Goal: Task Accomplishment & Management: Complete application form

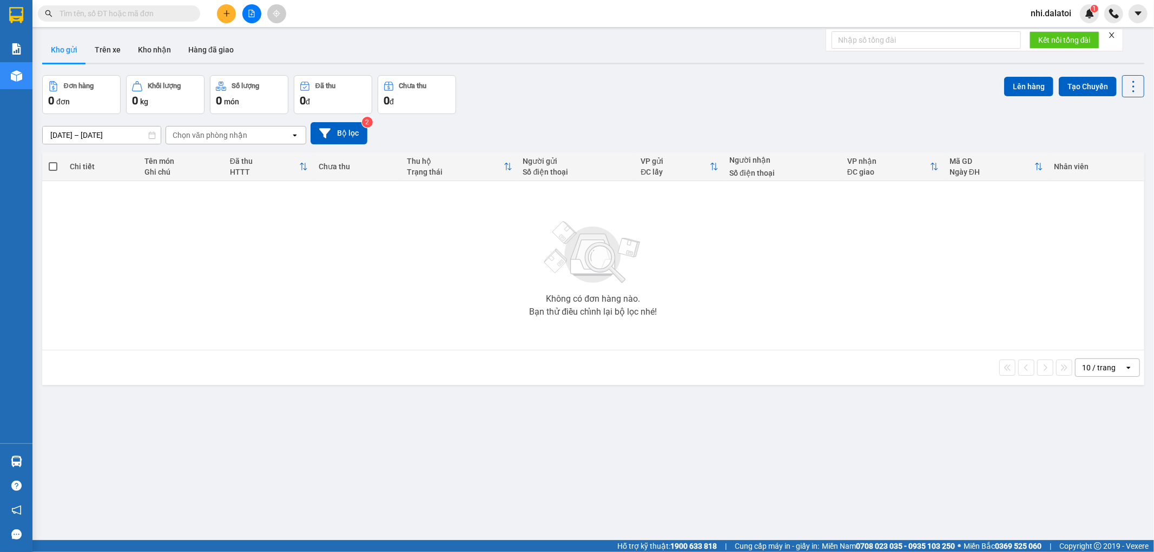
click at [224, 18] on button at bounding box center [226, 13] width 19 height 19
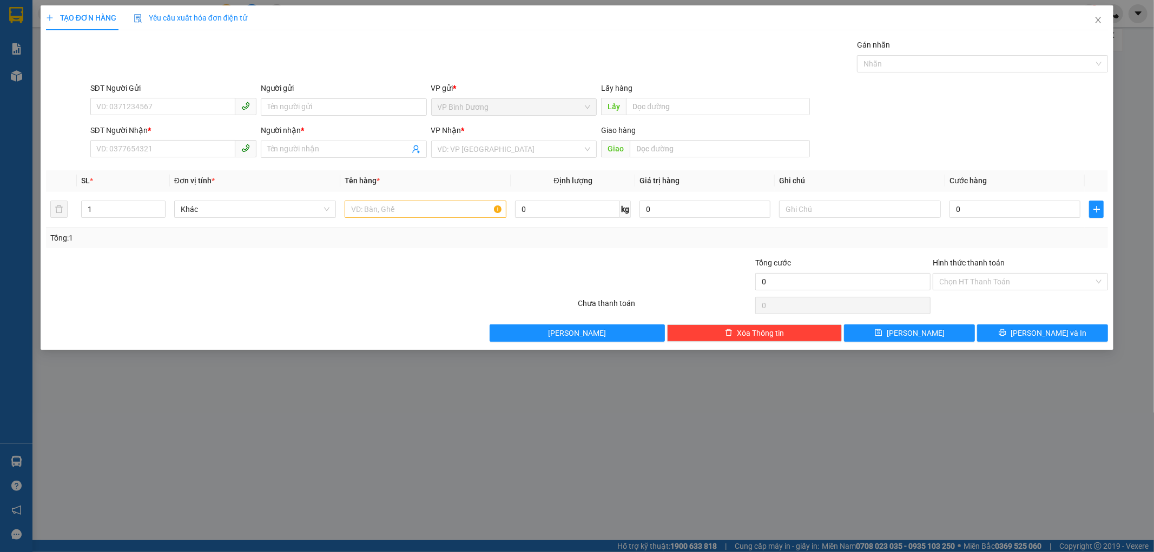
click at [164, 94] on div "SĐT Người Gửi" at bounding box center [173, 90] width 166 height 16
click at [152, 110] on input "SĐT Người Gửi" at bounding box center [162, 106] width 145 height 17
click at [157, 107] on input "SĐT Người Gửi" at bounding box center [162, 106] width 145 height 17
type input "0944037080"
click at [147, 131] on div "0944037080 - Ngân" at bounding box center [173, 129] width 153 height 12
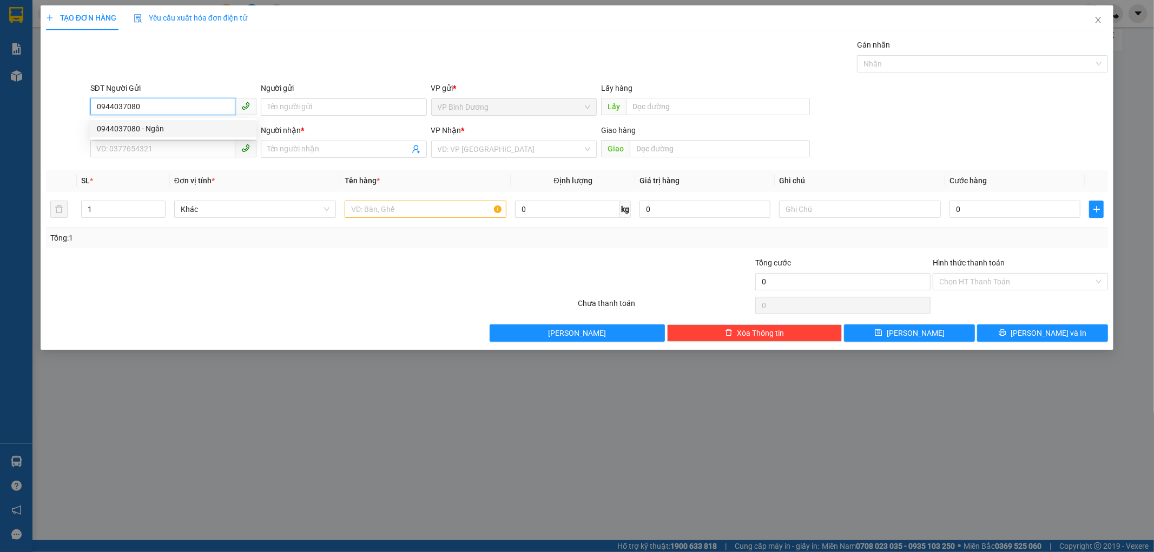
type input "Ngân"
type input "0976379113"
type input "cô tuyết"
type input "0982299988-Yến"
type input "70.000"
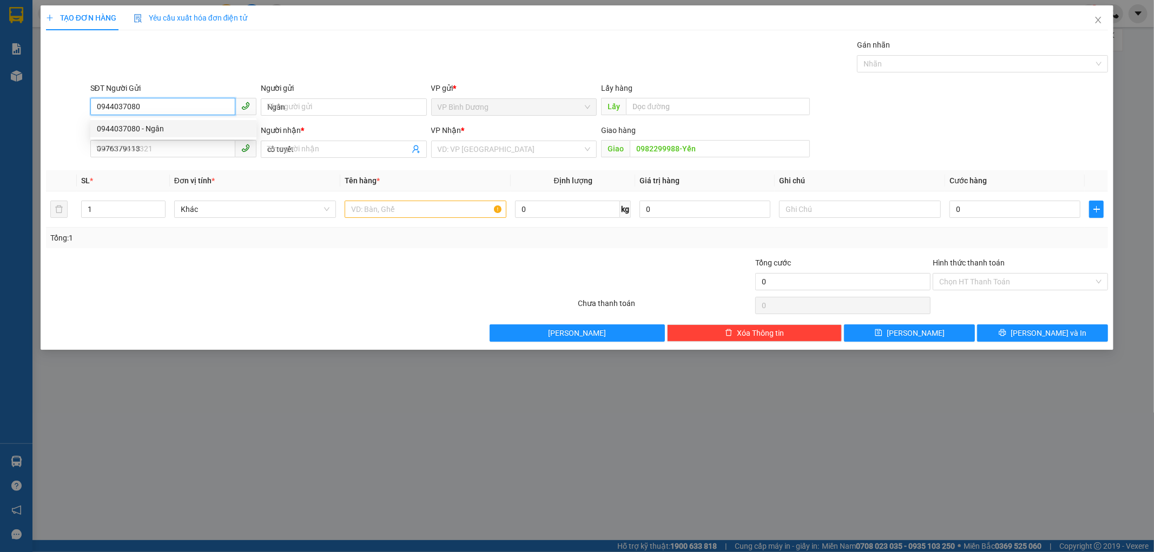
type input "70.000"
type input "0944037080"
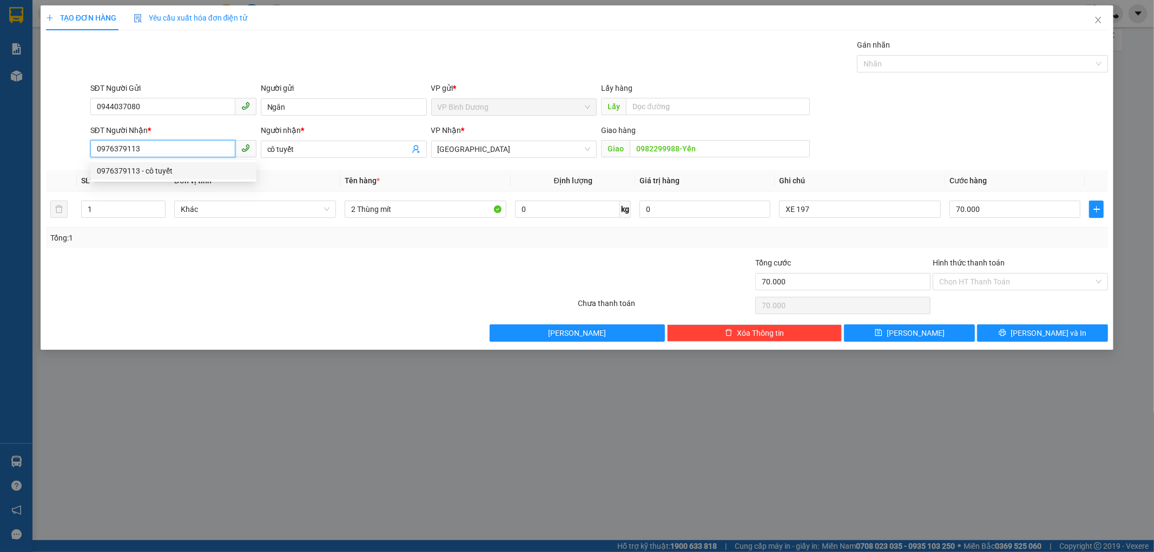
drag, startPoint x: 153, startPoint y: 148, endPoint x: 88, endPoint y: 148, distance: 64.9
click at [88, 148] on div "SĐT Người Nhận * 0976379113" at bounding box center [173, 143] width 170 height 38
type input "0977527879"
drag, startPoint x: 324, startPoint y: 143, endPoint x: 248, endPoint y: 149, distance: 75.9
click at [248, 149] on div "SĐT Người Nhận * 0977527879 Người nhận * cô tuyết cô tuyết VP Nhận * [GEOGRAPHI…" at bounding box center [599, 143] width 1023 height 38
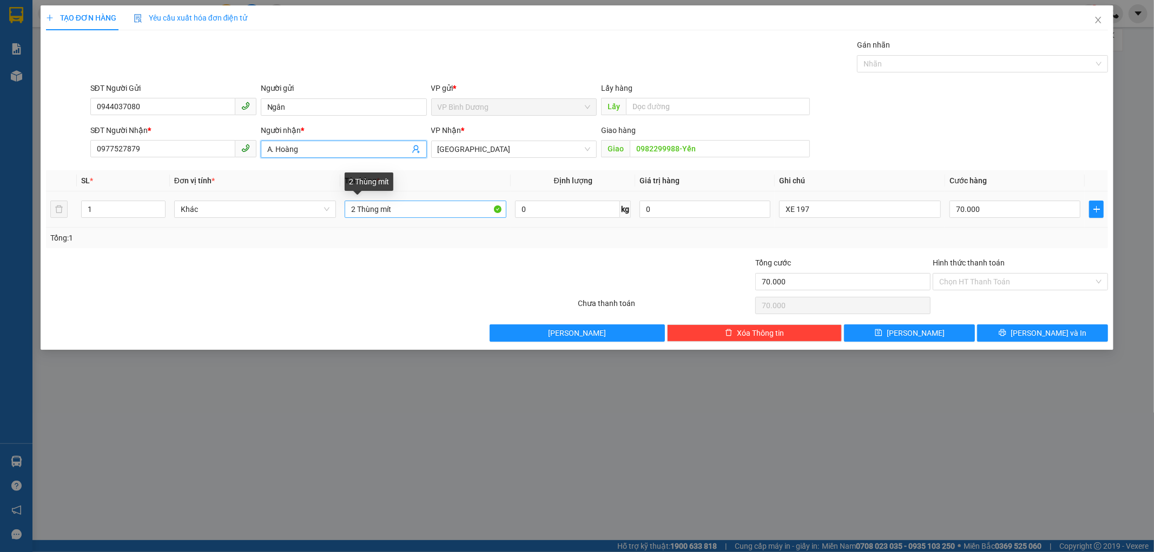
type input "A. Hoàng"
drag, startPoint x: 410, startPoint y: 213, endPoint x: 217, endPoint y: 202, distance: 193.5
click at [217, 202] on tr "1 Khác 2 Thùng mít 0 kg 0 XE 197 70.000" at bounding box center [577, 210] width 1063 height 36
click at [365, 207] on input "2 Thùng mít" at bounding box center [426, 209] width 162 height 17
drag, startPoint x: 427, startPoint y: 208, endPoint x: 313, endPoint y: 208, distance: 114.7
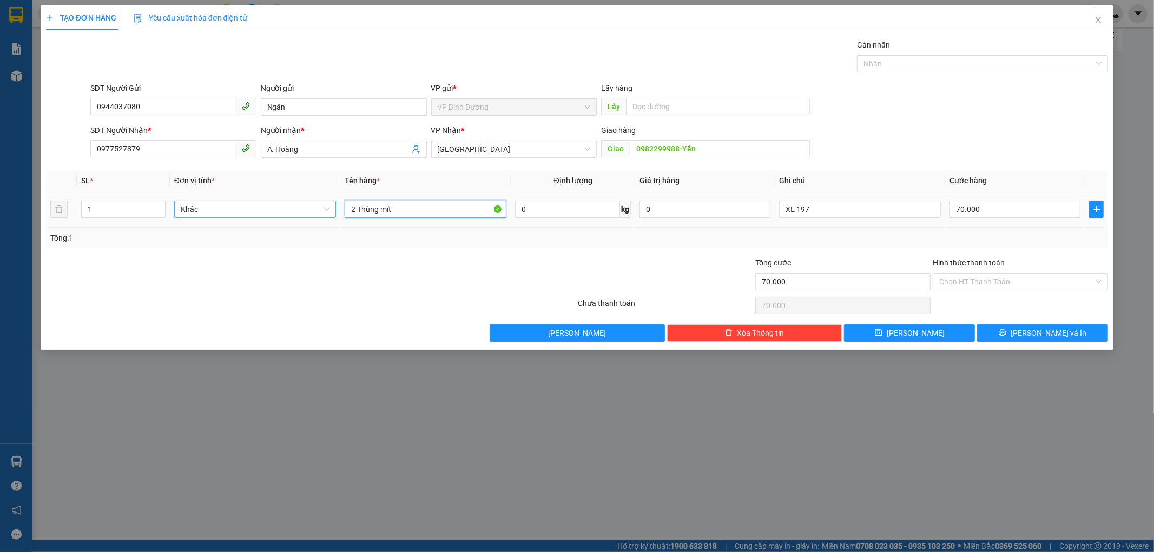
click at [313, 208] on tr "1 Khác 2 Thùng mít 0 kg 0 XE 197 70.000" at bounding box center [577, 210] width 1063 height 36
type input "1 thùng chả"
click at [796, 206] on input "XE 197" at bounding box center [860, 209] width 162 height 17
type input "XE 281"
click at [1012, 206] on input "70.000" at bounding box center [1015, 209] width 131 height 17
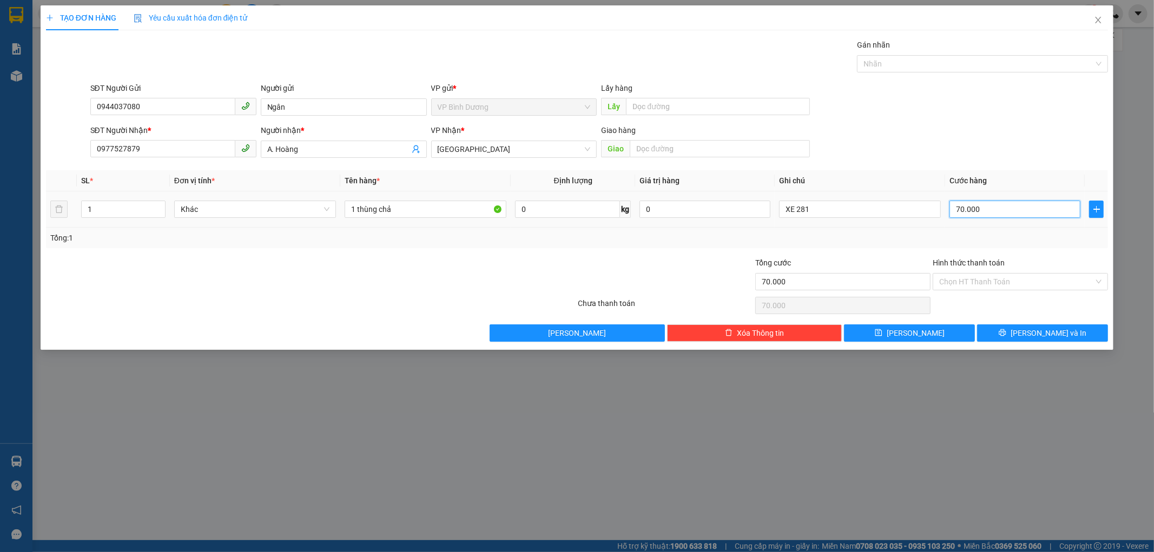
type input "4"
type input "0"
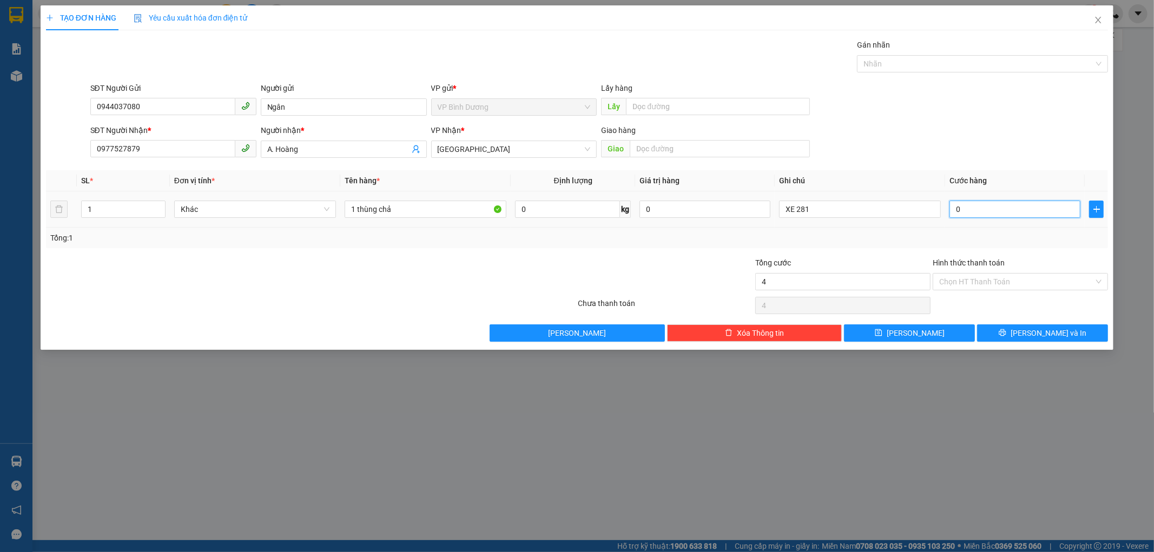
type input "0"
type input "9"
type input "0"
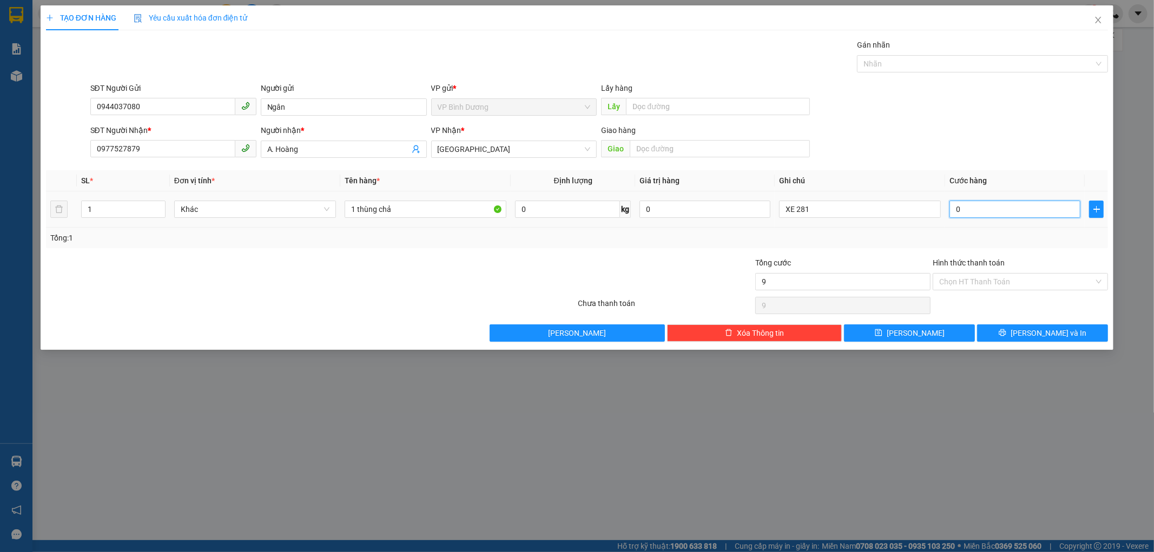
type input "0"
type input "5"
type input "05"
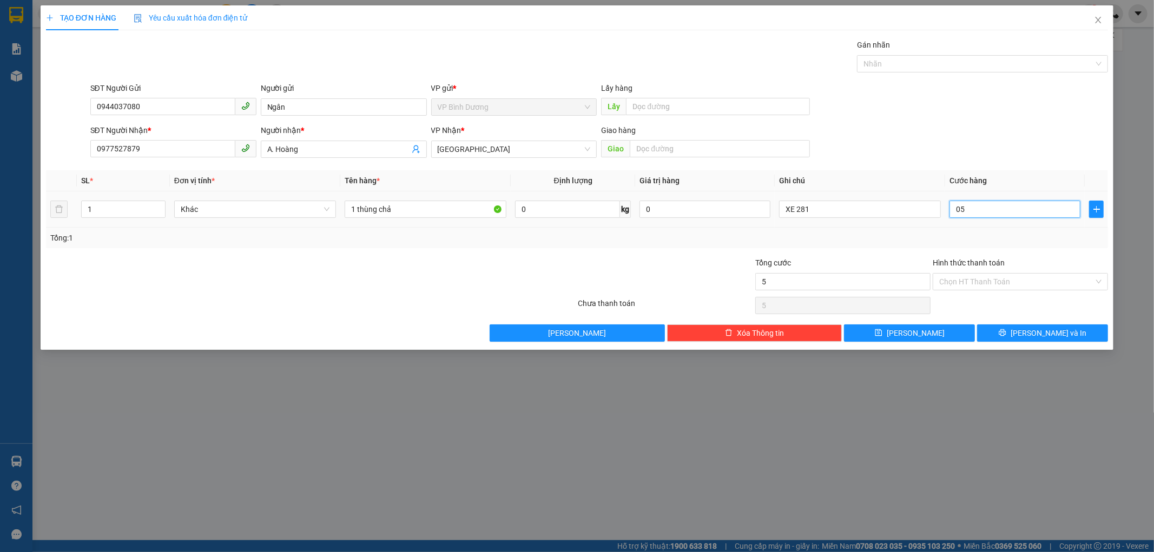
type input "50"
type input "0.500"
type input "500"
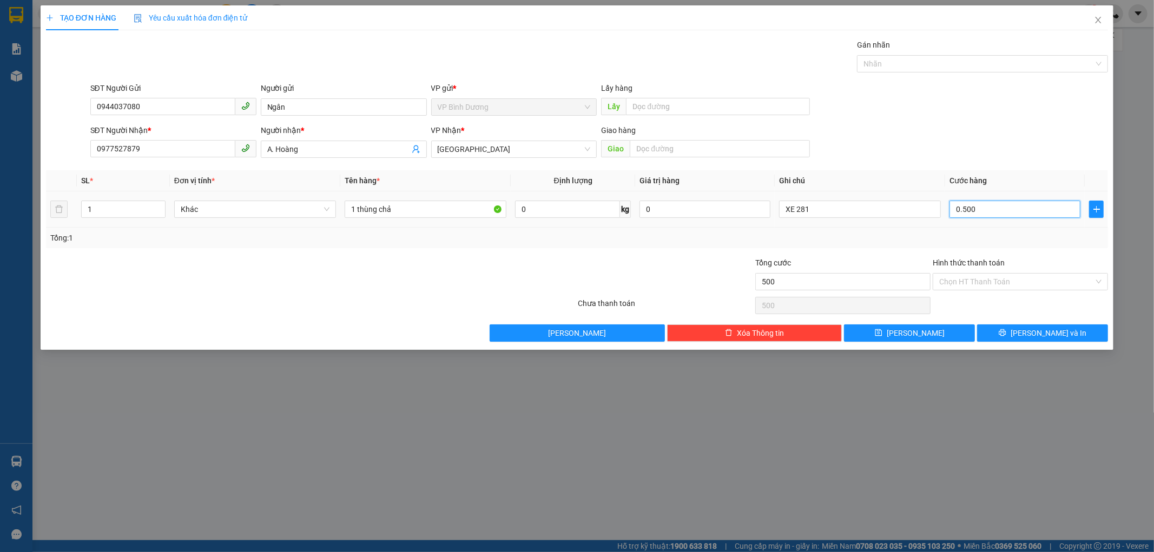
type input "5.000"
type input "05.000"
type input "50.000"
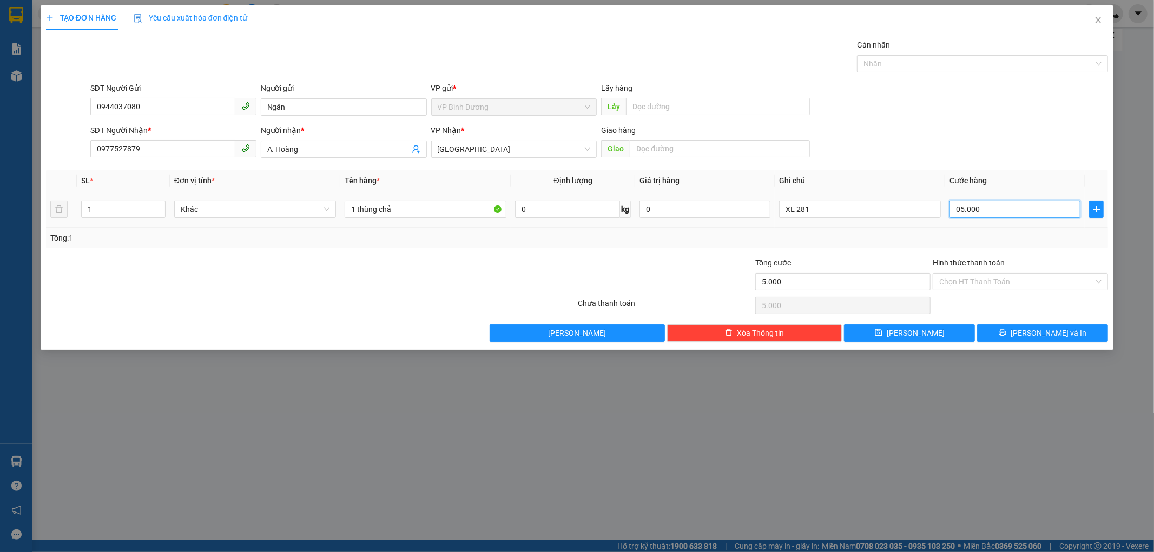
type input "050.000"
drag, startPoint x: 985, startPoint y: 208, endPoint x: 959, endPoint y: 208, distance: 25.4
click at [959, 208] on input "050.000" at bounding box center [1015, 209] width 131 height 17
type input "0"
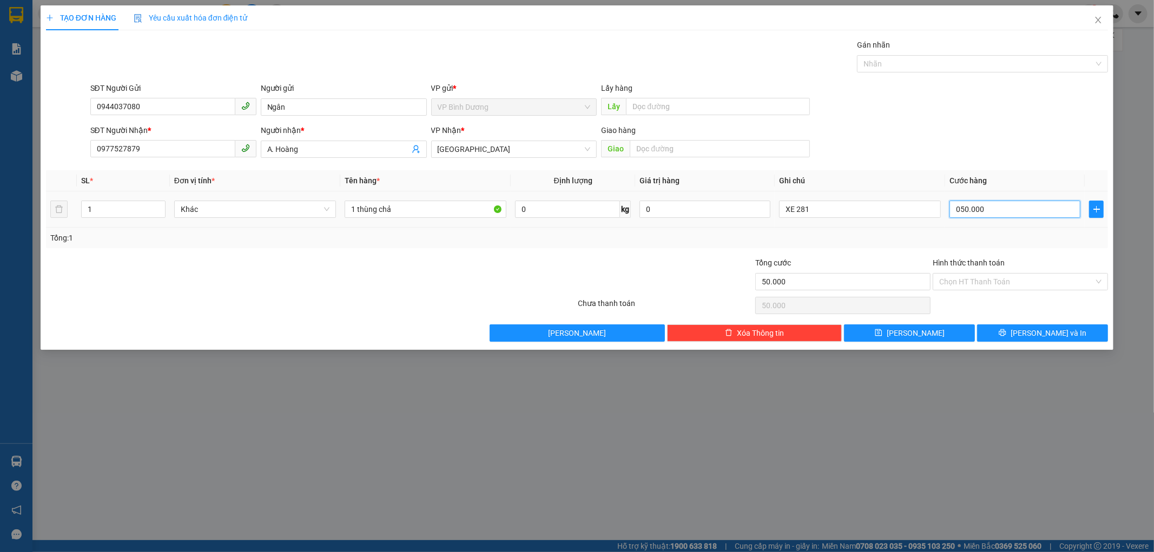
type input "0"
click at [951, 209] on input "0" at bounding box center [1015, 209] width 131 height 17
paste input "500.00"
type input "500.000"
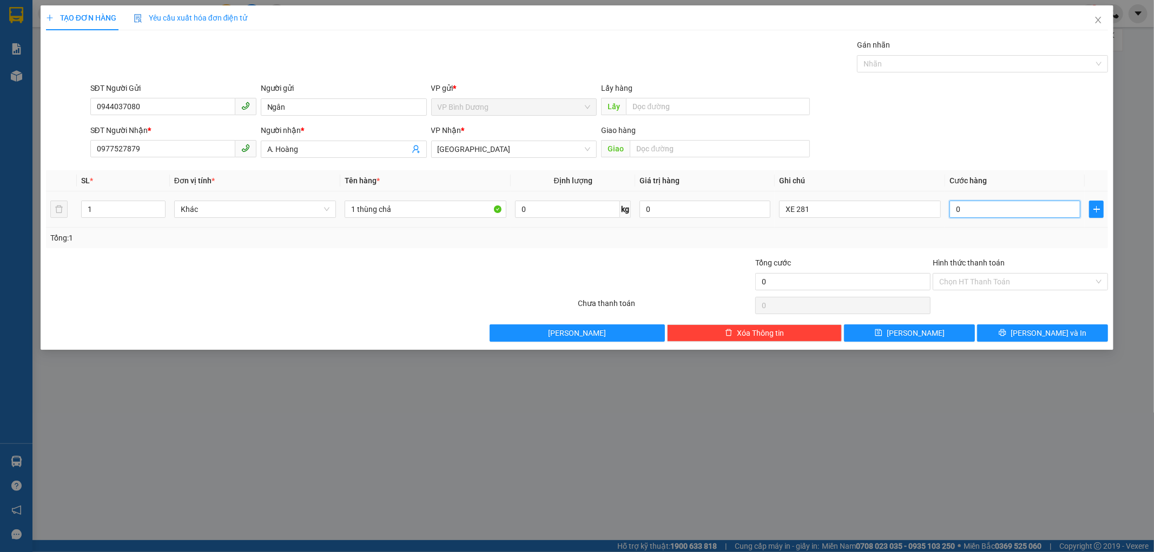
type input "500.000"
type input "50.000"
click at [1003, 275] on input "Hình thức thanh toán" at bounding box center [1016, 282] width 155 height 16
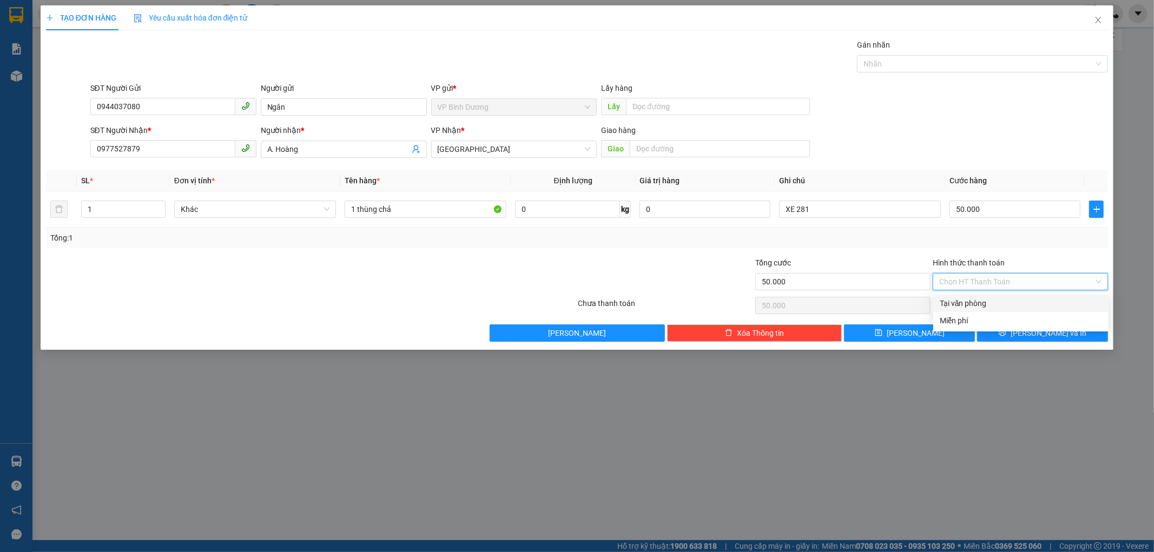
click at [982, 298] on div "Tại văn phòng" at bounding box center [1021, 304] width 162 height 12
type input "0"
click at [1006, 329] on icon "printer" at bounding box center [1003, 333] width 8 height 8
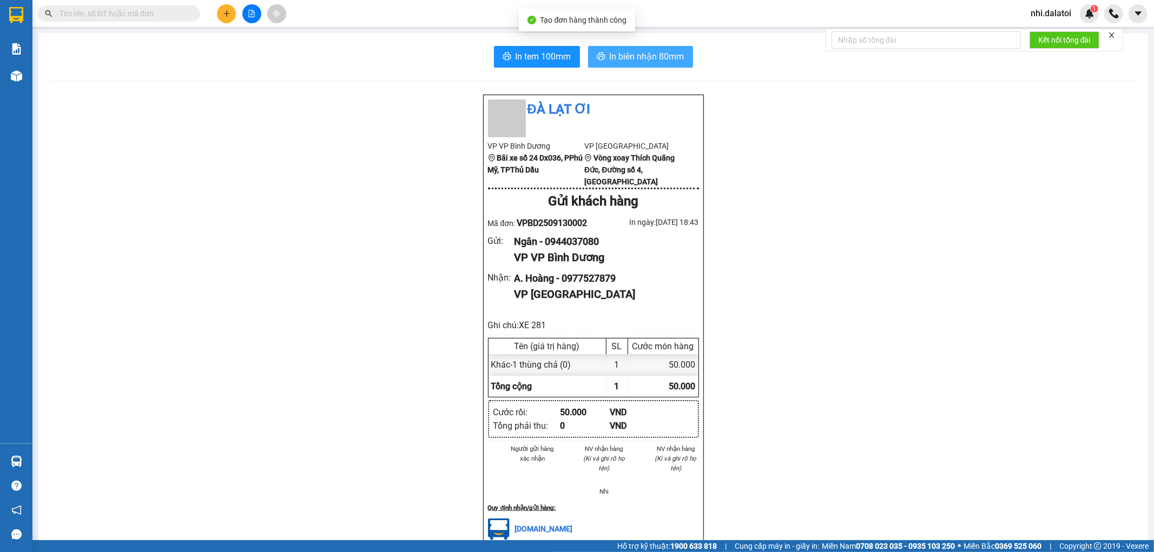
click at [628, 57] on span "In biên nhận 80mm" at bounding box center [647, 57] width 75 height 14
click at [523, 53] on span "In tem 100mm" at bounding box center [544, 57] width 56 height 14
drag, startPoint x: 431, startPoint y: 226, endPoint x: 430, endPoint y: 215, distance: 11.4
click at [431, 223] on div "Đà Lạt ơi VP VP [GEOGRAPHIC_DATA] xe số 24 Dx036, PPhú Mỹ, TPThủ Dầu VP [GEOGRA…" at bounding box center [593, 466] width 1084 height 744
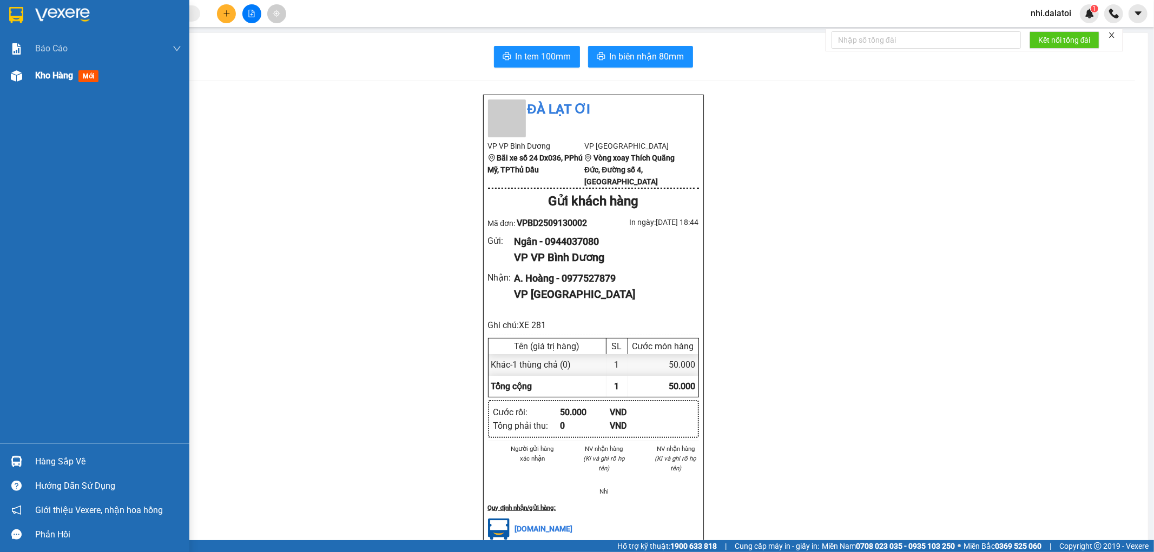
click at [90, 80] on span "mới" at bounding box center [88, 76] width 20 height 12
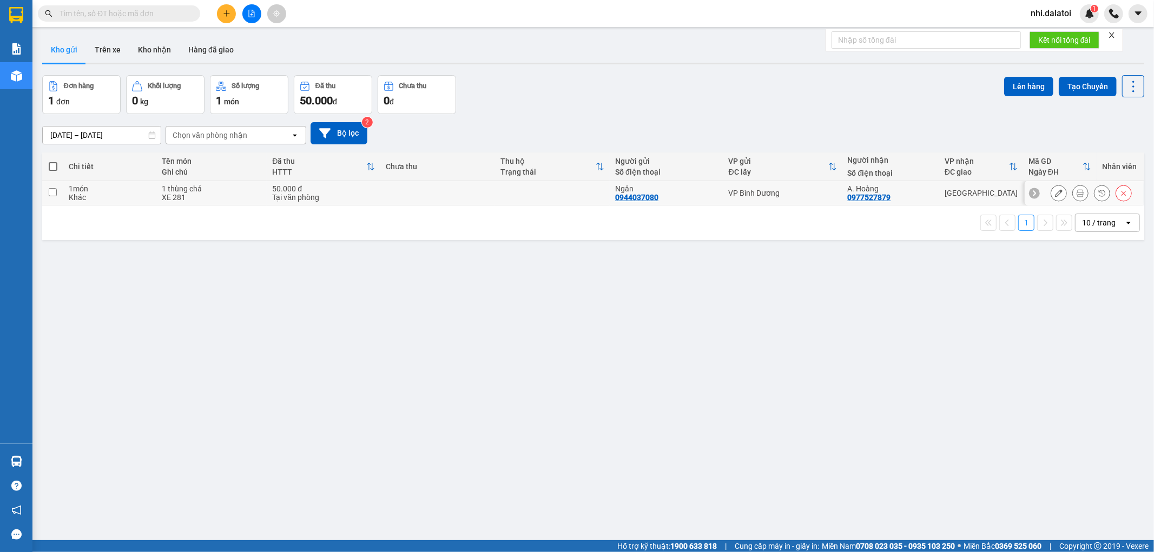
click at [326, 196] on div "Tại văn phòng" at bounding box center [323, 197] width 103 height 9
checkbox input "true"
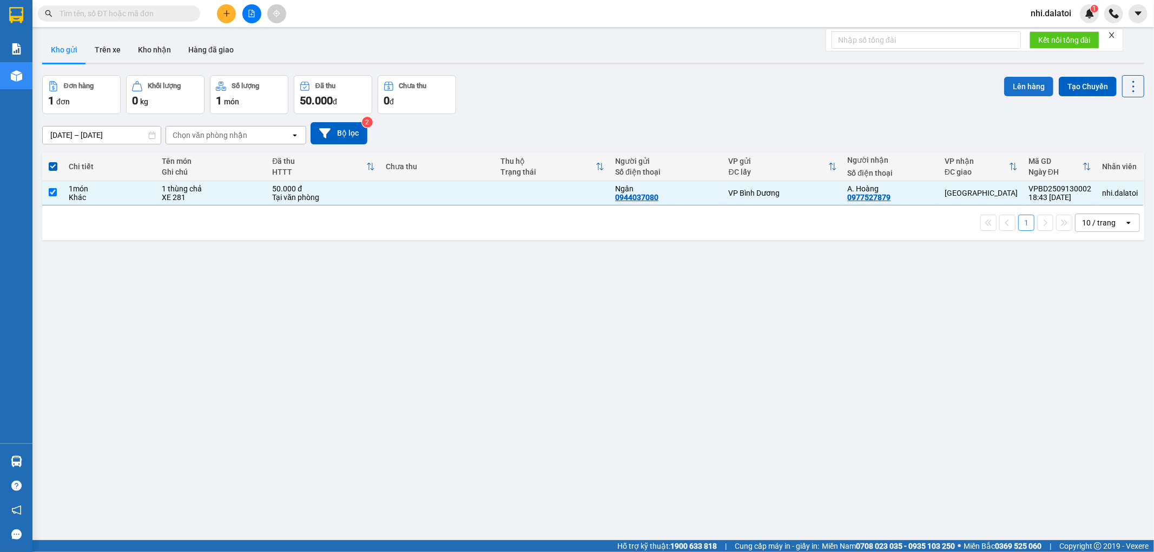
click at [1029, 91] on button "Lên hàng" at bounding box center [1028, 86] width 49 height 19
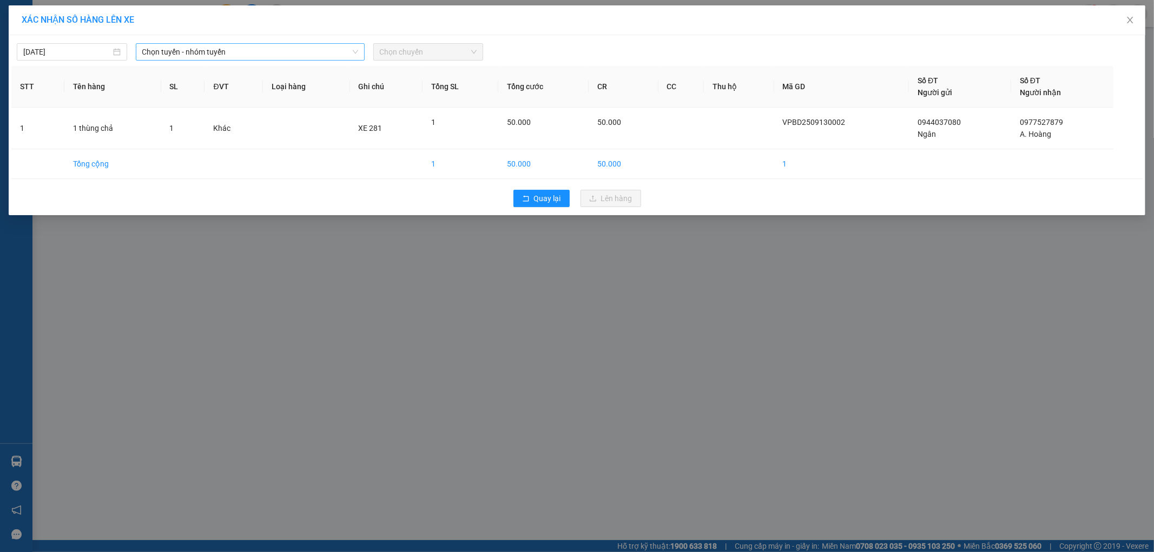
click at [189, 51] on span "Chọn tuyến - nhóm tuyến" at bounding box center [250, 52] width 216 height 16
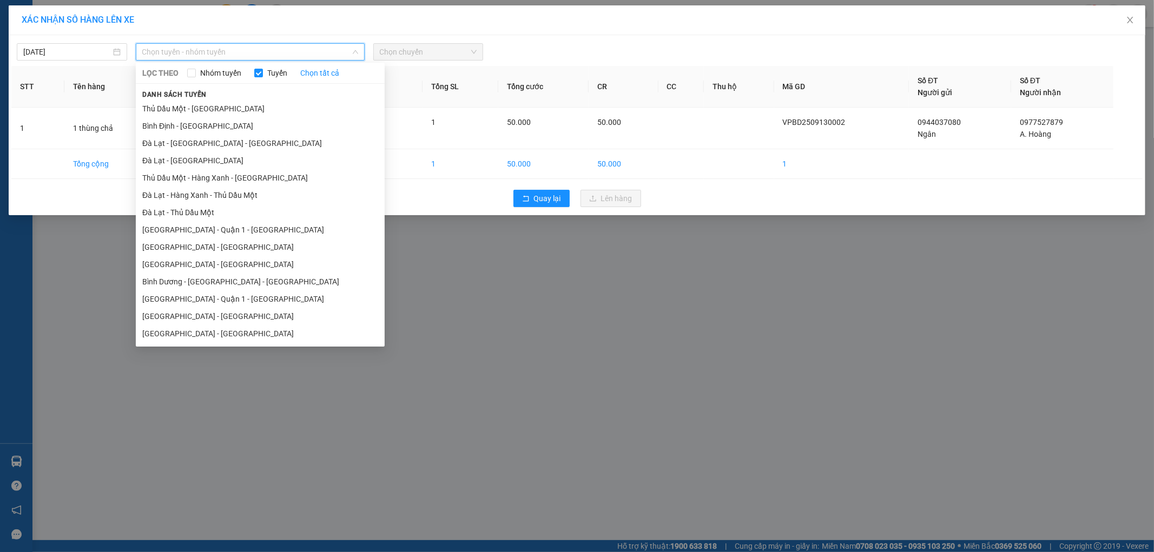
click at [245, 231] on li "[GEOGRAPHIC_DATA] - Quận 1 - [GEOGRAPHIC_DATA]" at bounding box center [260, 229] width 249 height 17
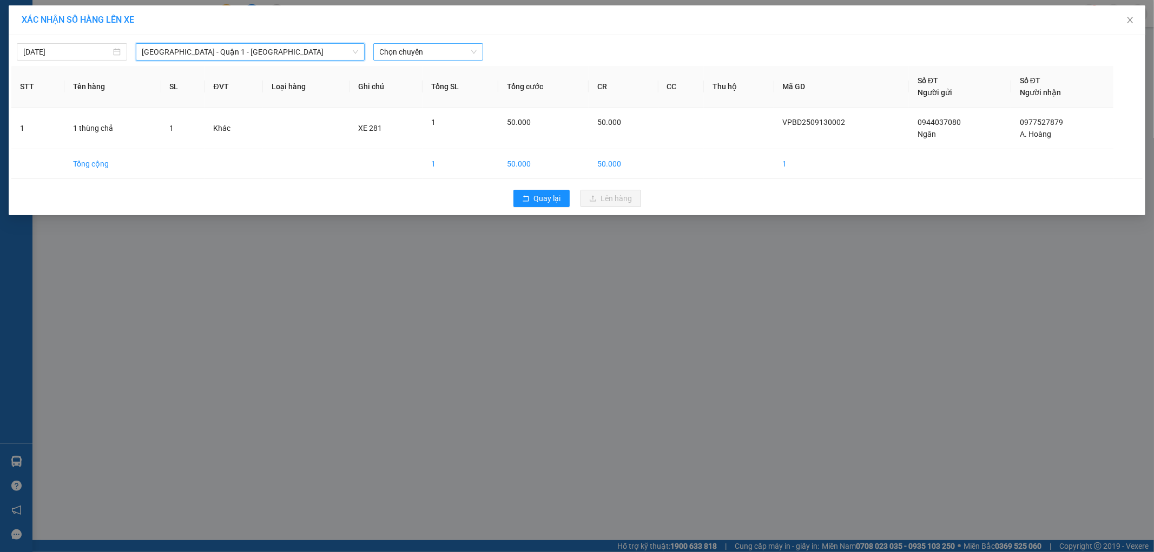
click at [428, 50] on span "Chọn chuyến" at bounding box center [428, 52] width 97 height 16
drag, startPoint x: 428, startPoint y: 87, endPoint x: 433, endPoint y: 96, distance: 11.1
click at [428, 87] on div "22:30 - 50F-022.81" at bounding box center [422, 91] width 84 height 12
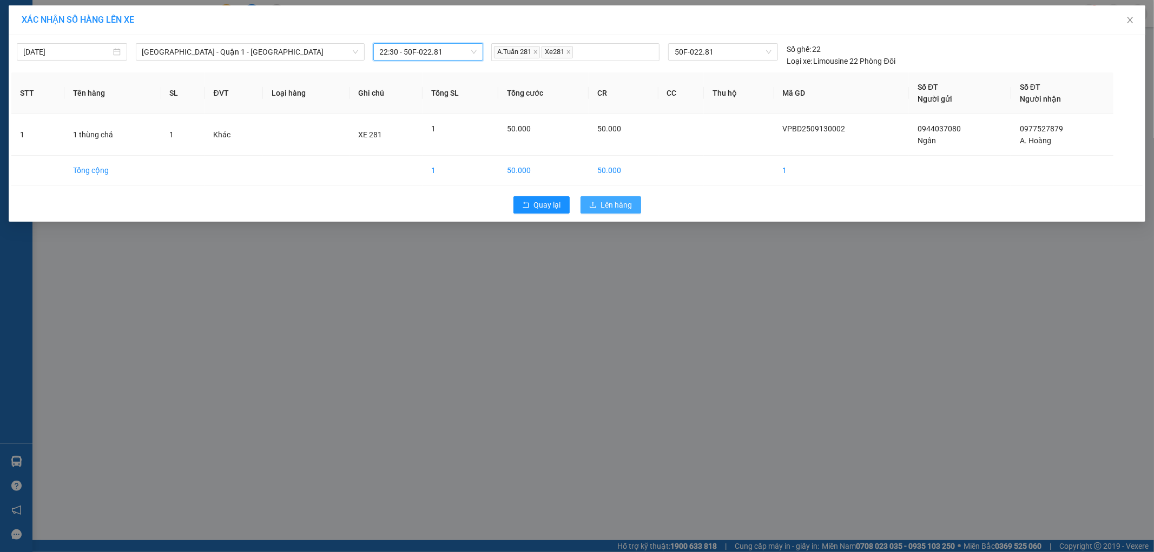
click at [631, 209] on button "Lên hàng" at bounding box center [611, 204] width 61 height 17
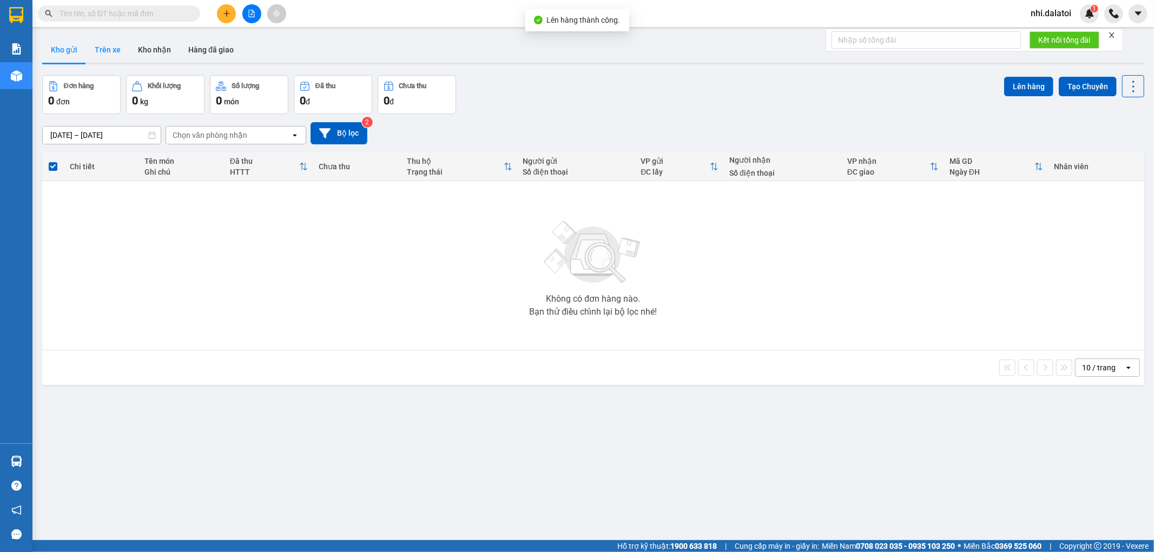
click at [113, 51] on button "Trên xe" at bounding box center [107, 50] width 43 height 26
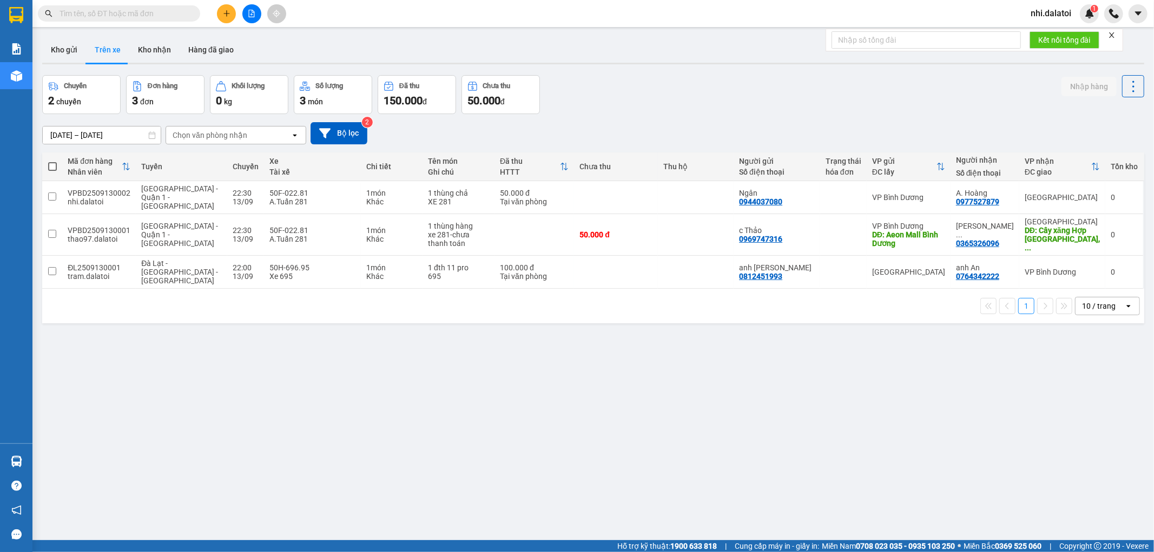
click at [762, 326] on div "ver 1.8.143 Kho gửi Trên xe Kho nhận Hàng đã giao Chuyến 2 chuyến Đơn hàng 3 đơ…" at bounding box center [593, 308] width 1111 height 552
click at [163, 47] on button "Kho nhận" at bounding box center [154, 50] width 50 height 26
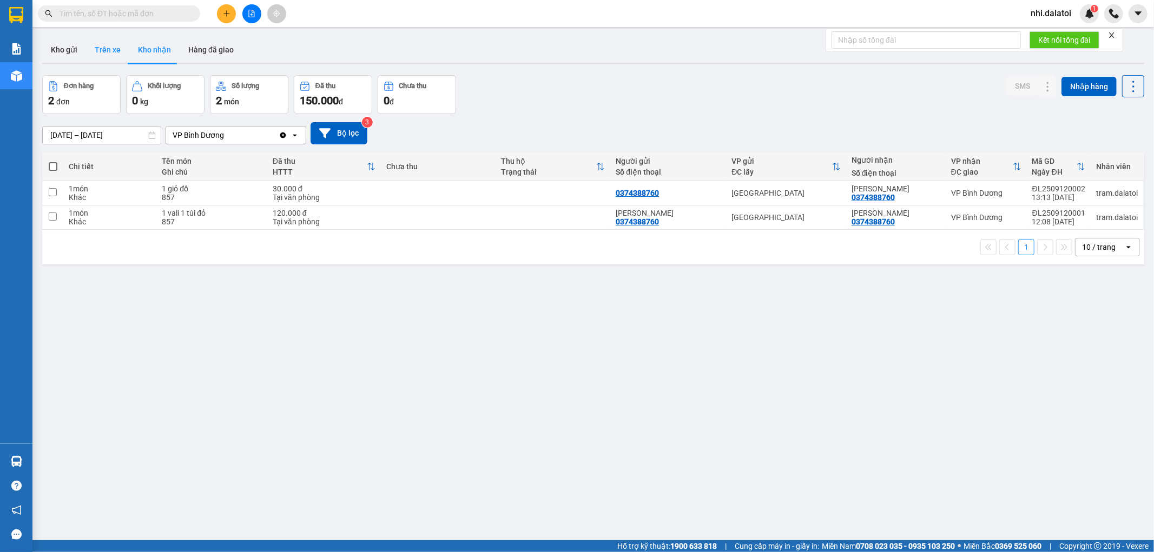
click at [110, 52] on button "Trên xe" at bounding box center [107, 50] width 43 height 26
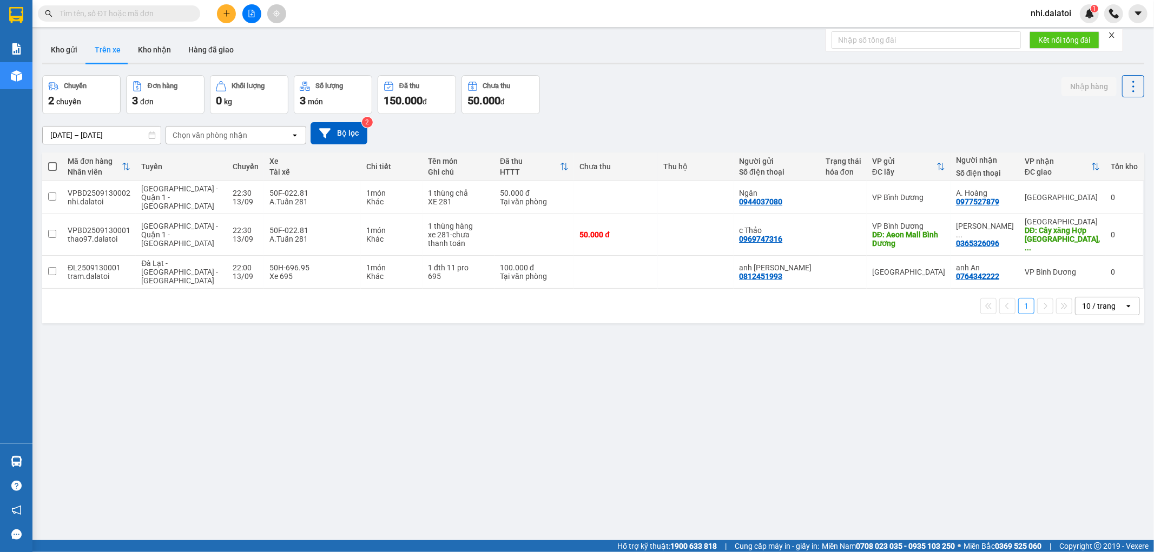
click at [571, 393] on div "ver 1.8.143 Kho gửi Trên xe Kho nhận Hàng đã giao Chuyến 2 chuyến Đơn hàng 3 đơ…" at bounding box center [593, 308] width 1111 height 552
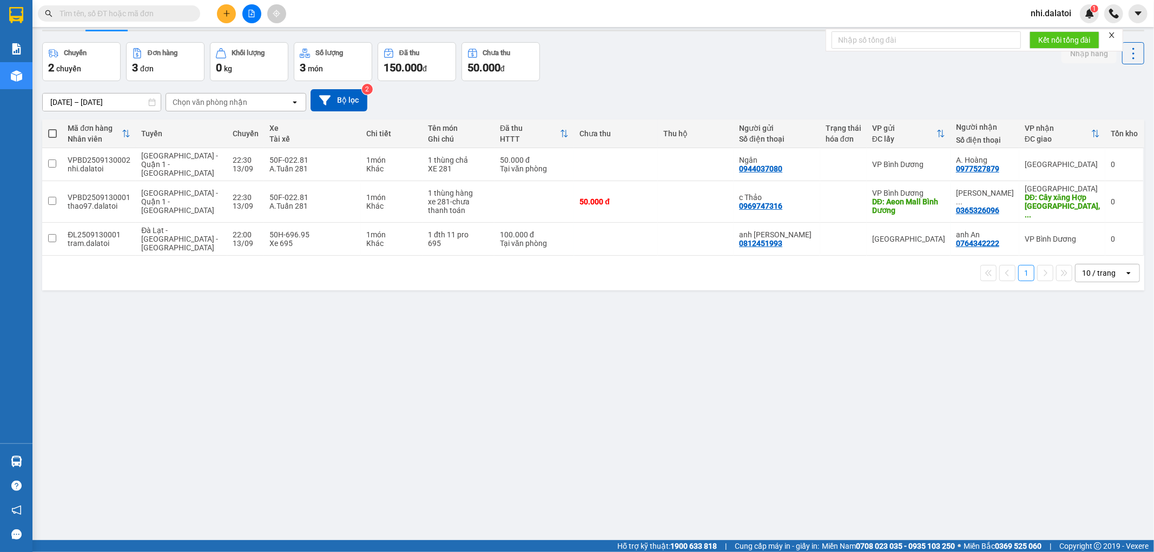
scroll to position [50, 0]
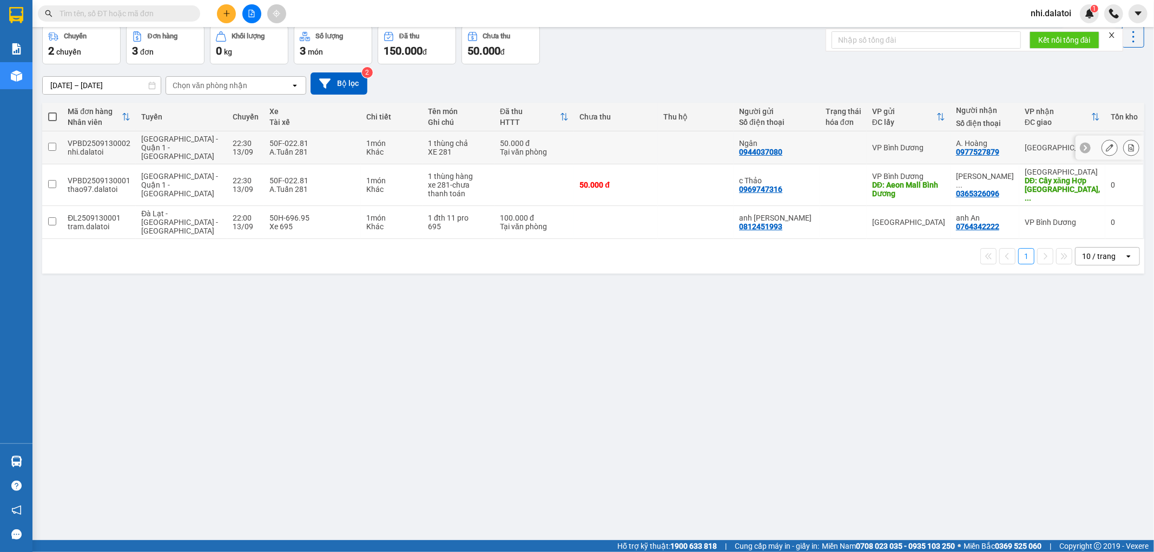
click at [1102, 148] on button at bounding box center [1109, 148] width 15 height 19
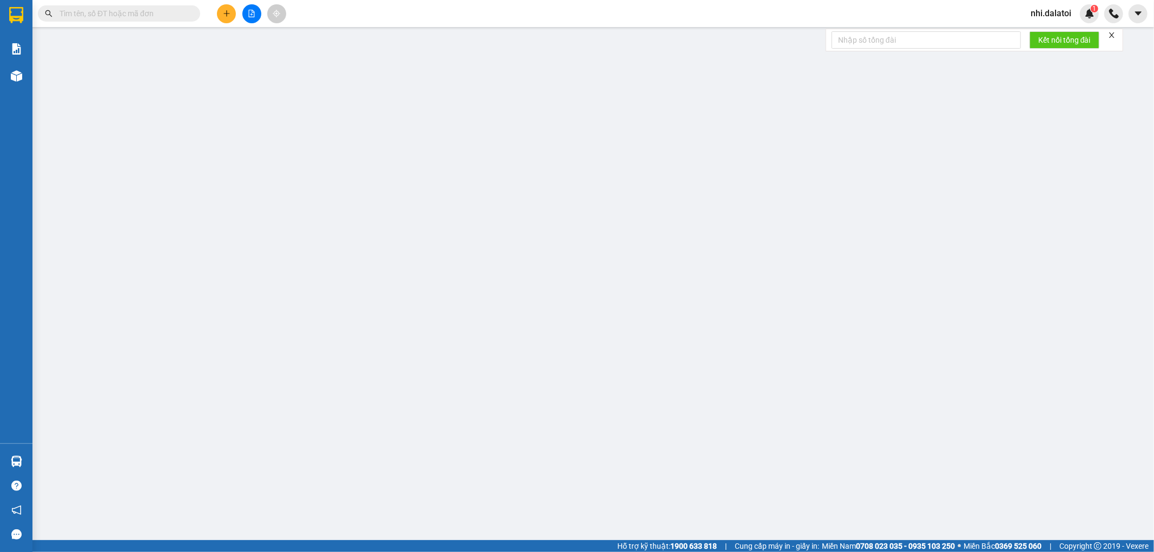
type input "0944037080"
type input "Ngân"
type input "0977527879"
type input "A. Hoàng"
type input "50.000"
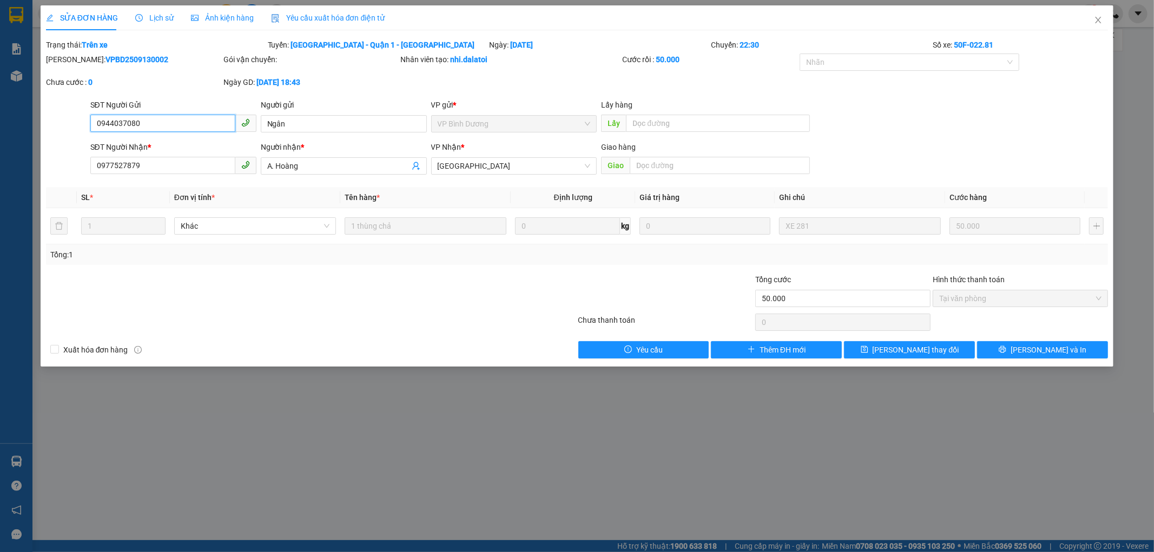
drag, startPoint x: 60, startPoint y: 85, endPoint x: 0, endPoint y: 103, distance: 62.7
click at [0, 83] on div "SỬA ĐƠN HÀNG Lịch sử Ảnh kiện hàng Yêu cầu xuất hóa đơn điện tử Total Paid Fee …" at bounding box center [577, 276] width 1154 height 552
drag, startPoint x: 320, startPoint y: 126, endPoint x: 72, endPoint y: 96, distance: 249.6
click at [76, 96] on div "Total Paid Fee 50.000 Total UnPaid Fee 0 Cash Collection Total Fee Trạng thái: …" at bounding box center [577, 199] width 1063 height 320
drag, startPoint x: 56, startPoint y: 170, endPoint x: 0, endPoint y: 205, distance: 65.8
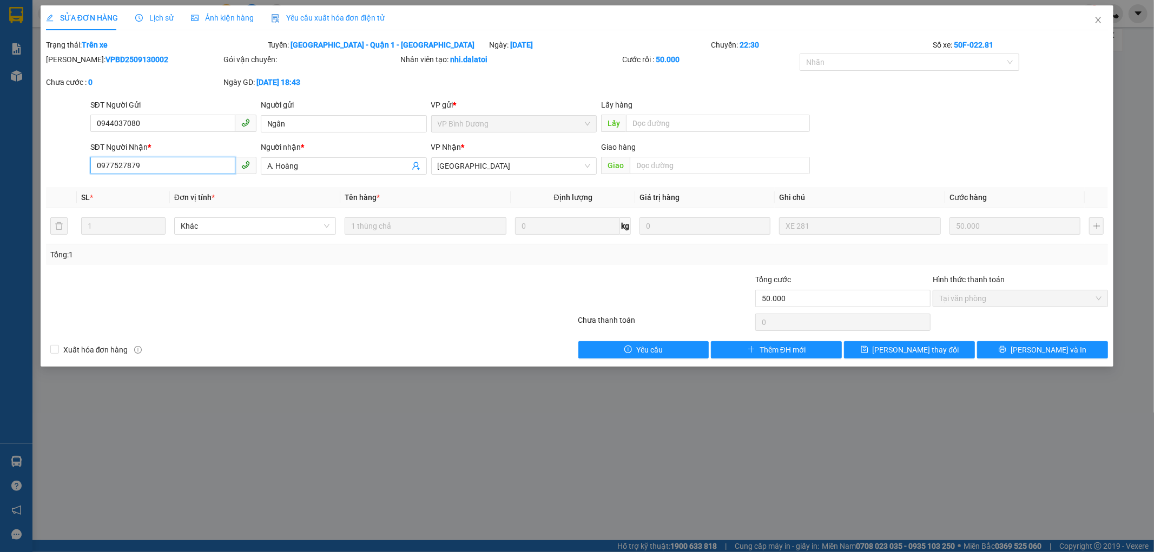
click at [0, 188] on div "SỬA ĐƠN HÀNG Lịch sử Ảnh kiện hàng Yêu cầu xuất hóa đơn điện tử Total Paid Fee …" at bounding box center [577, 276] width 1154 height 552
paste input "NT"
type input "0977527879"
drag, startPoint x: 373, startPoint y: 166, endPoint x: 229, endPoint y: 161, distance: 144.0
click at [231, 159] on div "SĐT Người Nhận * 0977527879 Người nhận * A. [PERSON_NAME] Hoàng VP Nhận * Nha T…" at bounding box center [599, 160] width 1023 height 38
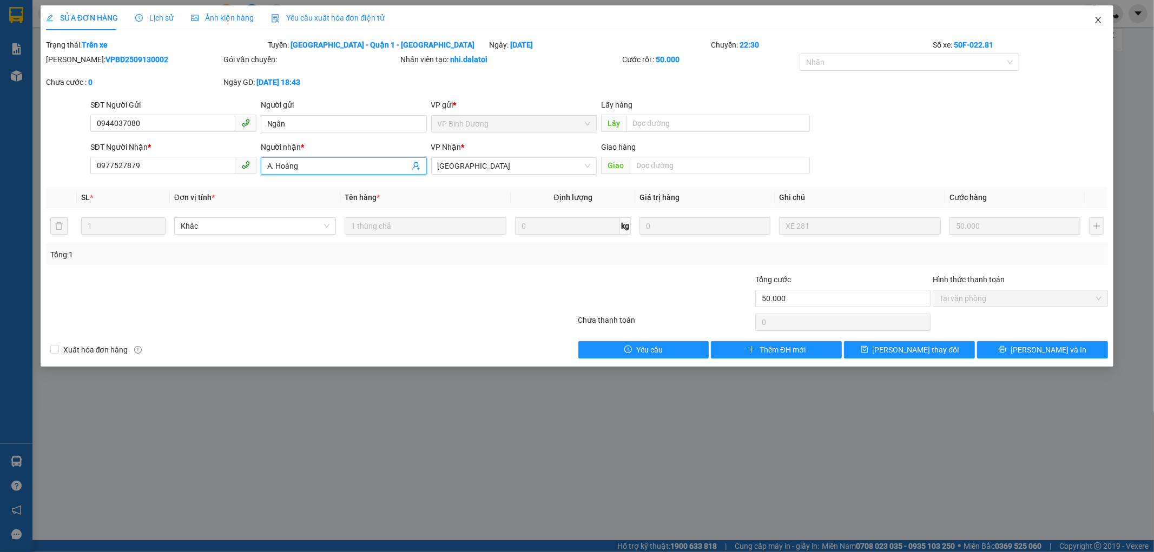
click at [1102, 19] on icon "close" at bounding box center [1098, 20] width 9 height 9
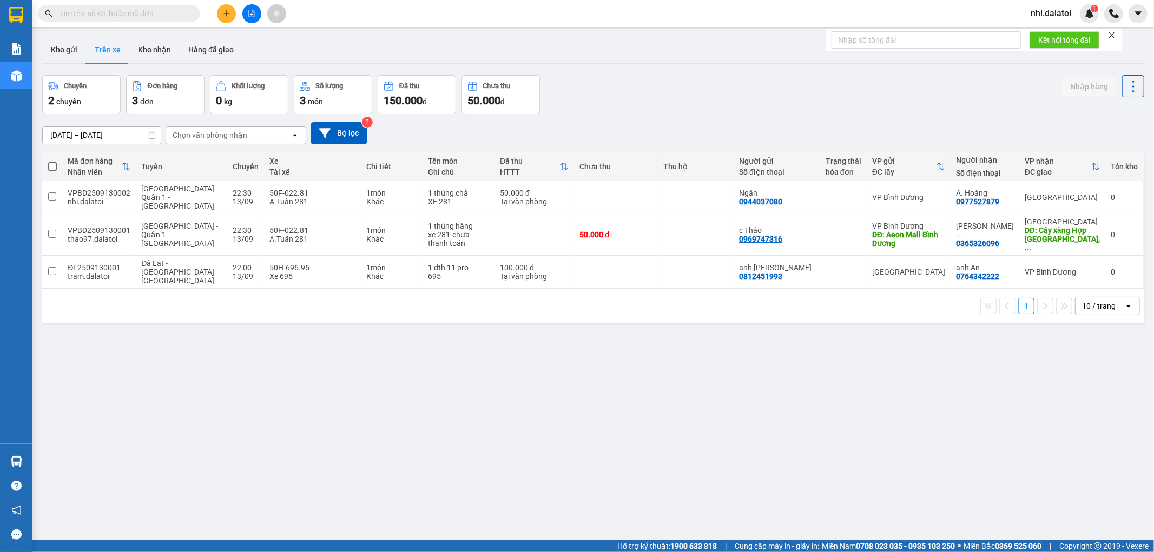
click at [572, 383] on div "ver 1.8.143 Kho gửi Trên xe Kho nhận Hàng đã giao Chuyến 2 chuyến Đơn hàng 3 đơ…" at bounding box center [593, 308] width 1111 height 552
